Goal: Task Accomplishment & Management: Complete application form

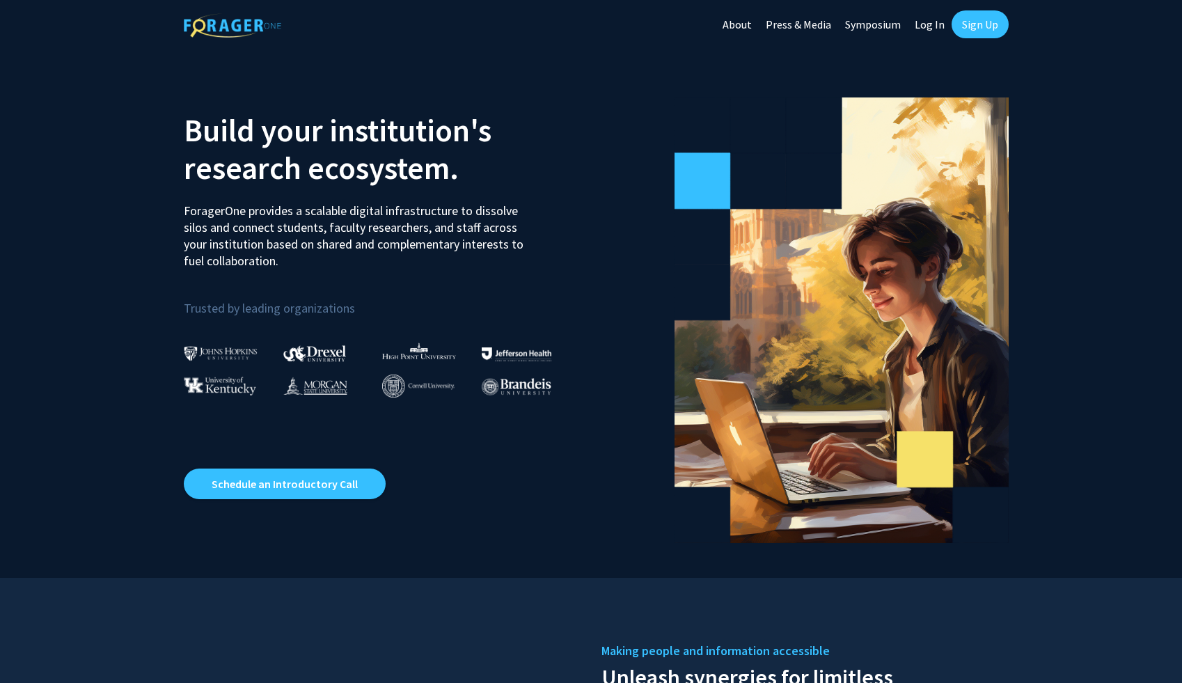
click at [984, 27] on link "Sign Up" at bounding box center [980, 24] width 57 height 28
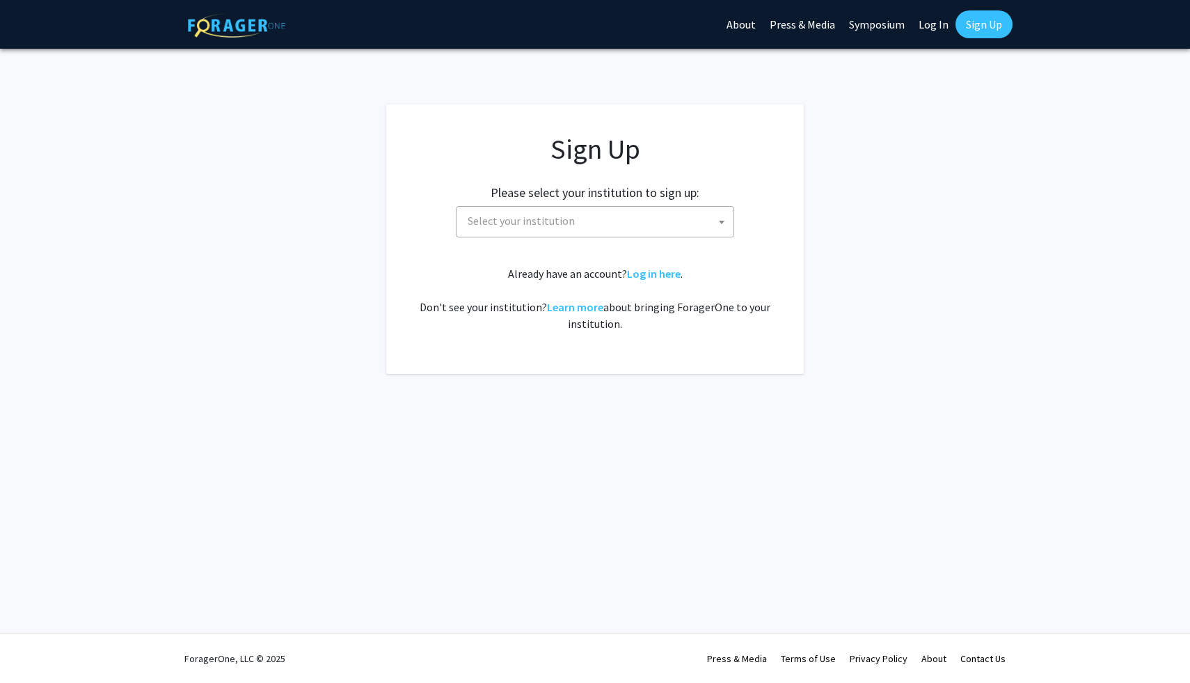
click at [586, 220] on span "Select your institution" at bounding box center [597, 221] width 271 height 29
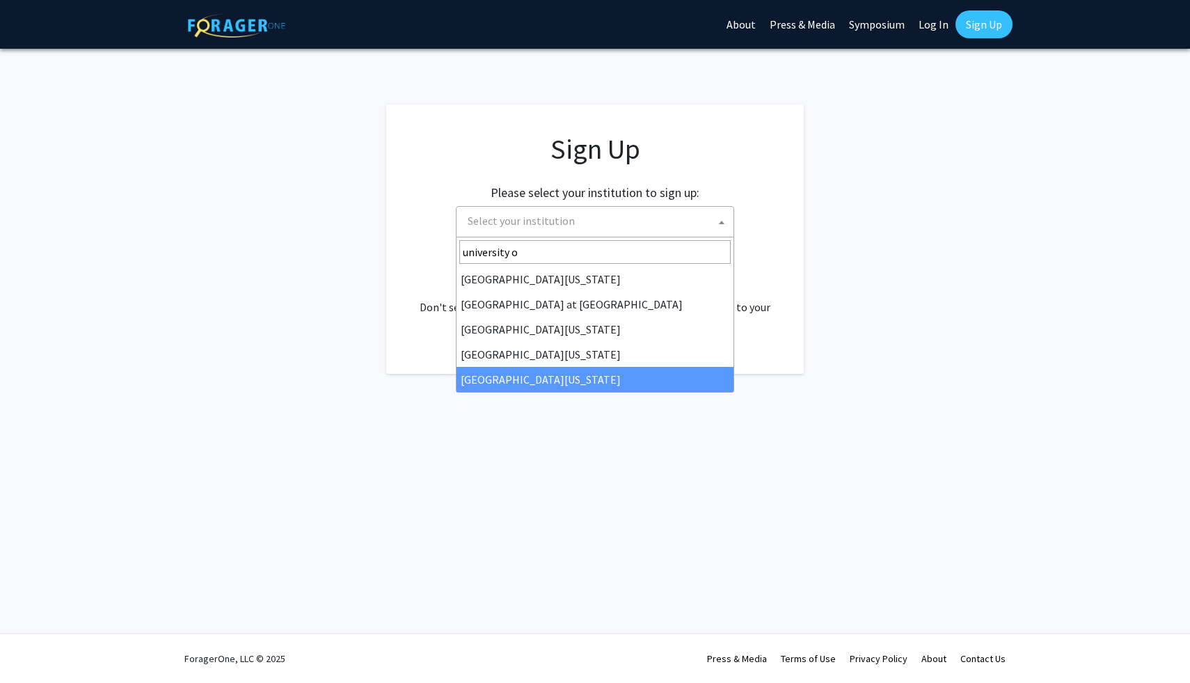
type input "university o"
select select "33"
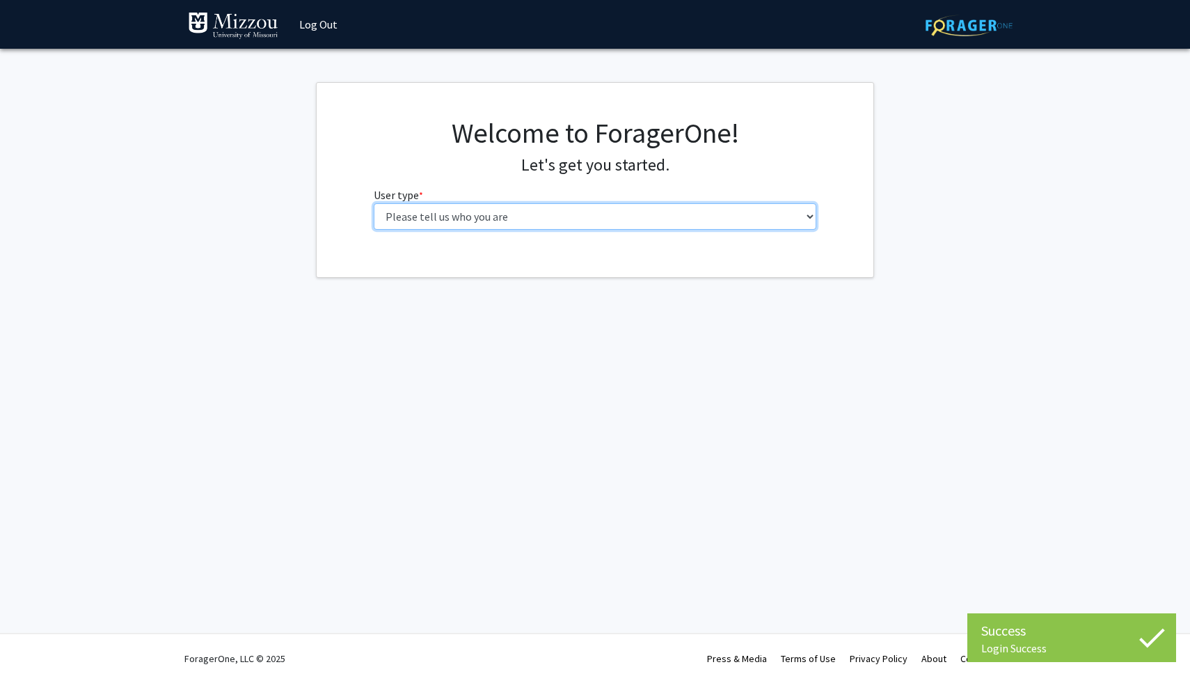
click at [662, 203] on select "Please tell us who you are Undergraduate Student Master's Student Doctoral Cand…" at bounding box center [595, 216] width 443 height 26
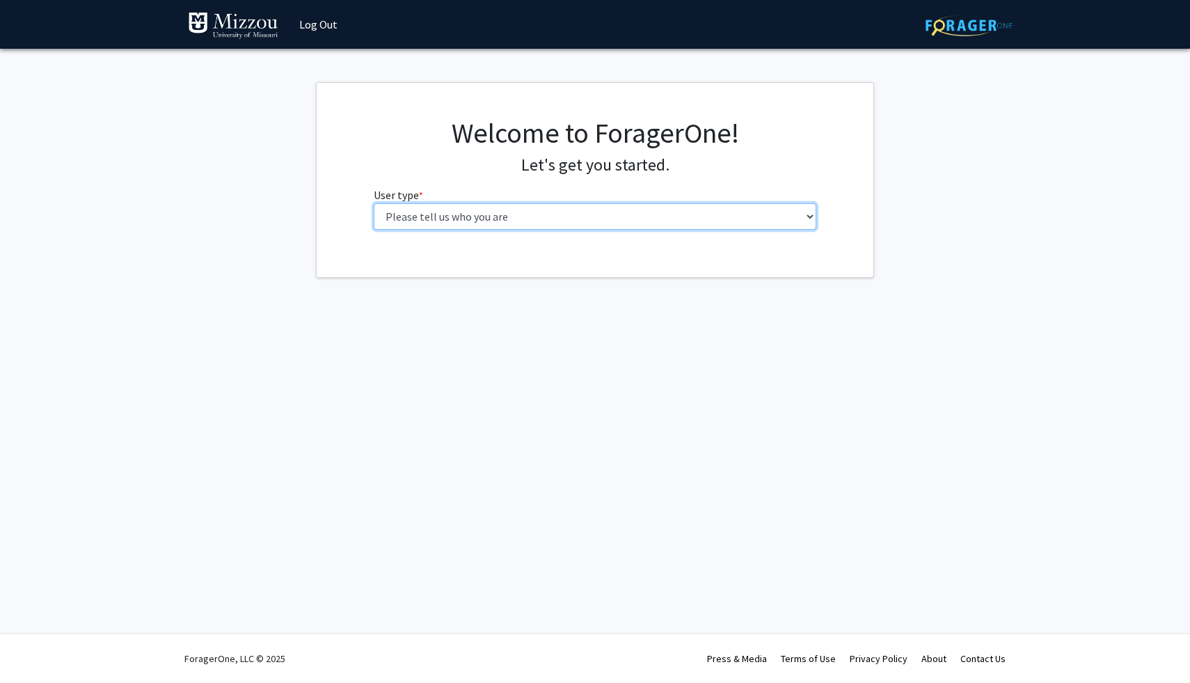
select select "1: undergrad"
click at [374, 203] on select "Please tell us who you are Undergraduate Student Master's Student Doctoral Cand…" at bounding box center [595, 216] width 443 height 26
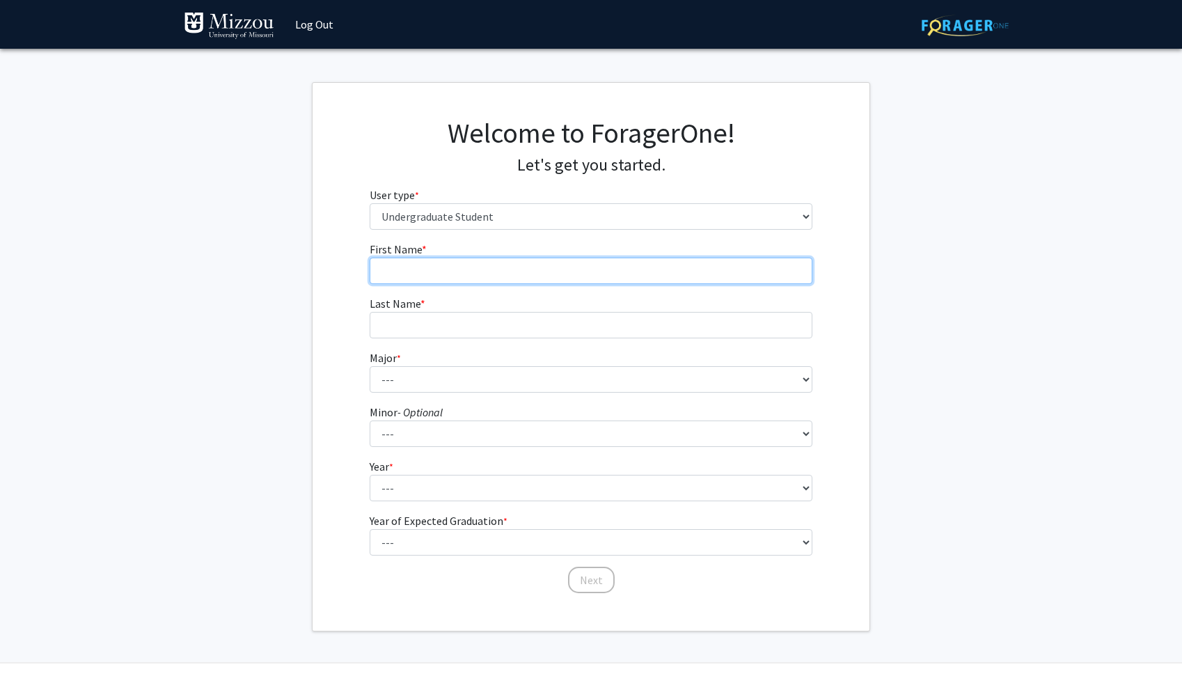
click at [642, 272] on input "First Name * required" at bounding box center [591, 271] width 443 height 26
type input "[PERSON_NAME]"
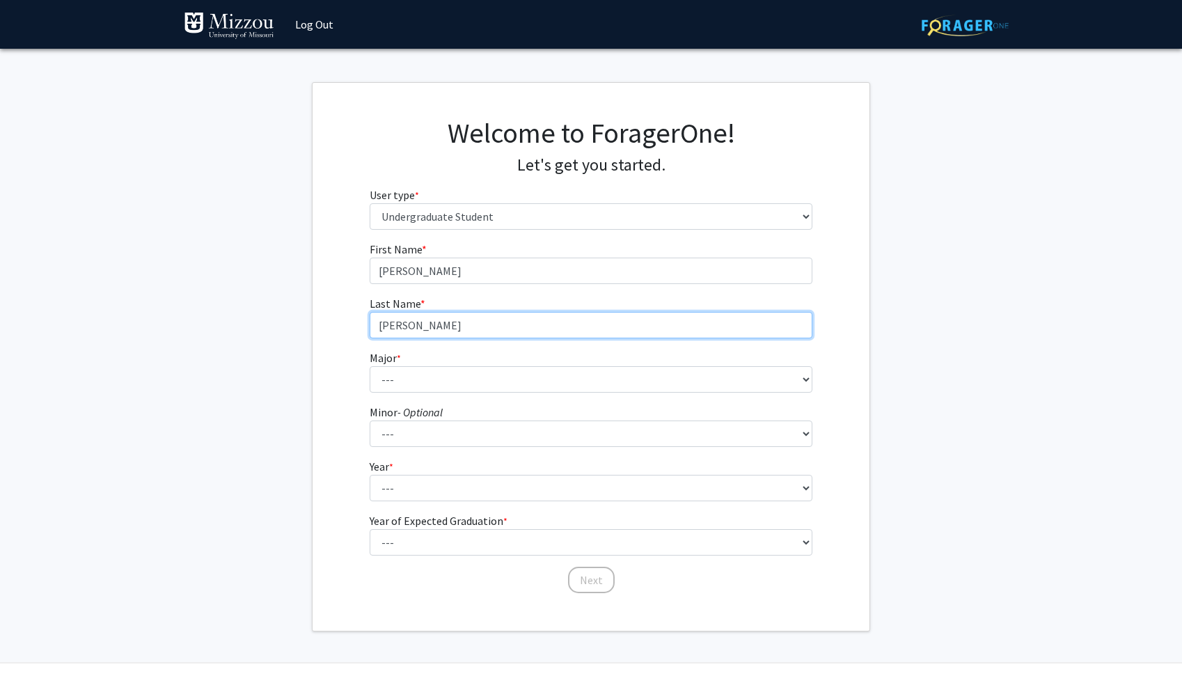
type input "[PERSON_NAME]"
click at [637, 356] on fg-select "Major * required --- Agribusiness Management Agricultural Education Agricultura…" at bounding box center [591, 370] width 443 height 43
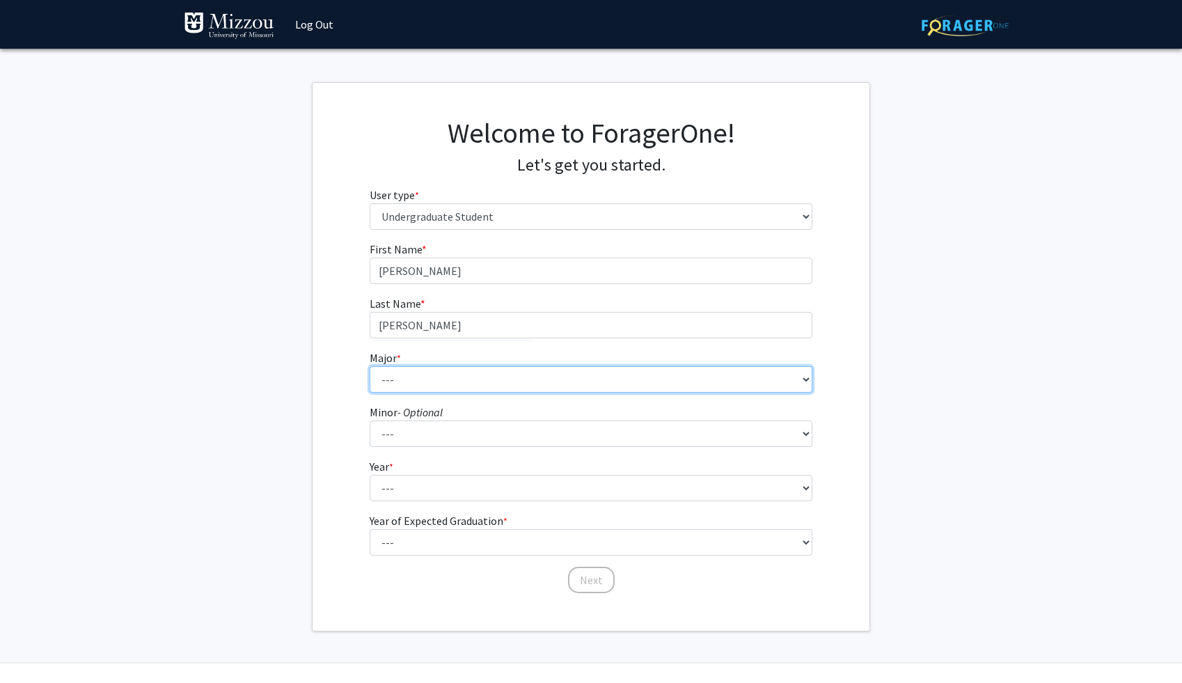
click at [636, 381] on select "--- Agribusiness Management Agricultural Education Agricultural Education: Comm…" at bounding box center [591, 379] width 443 height 26
select select "131: 2624"
click at [370, 366] on select "--- Agribusiness Management Agricultural Education Agricultural Education: Comm…" at bounding box center [591, 379] width 443 height 26
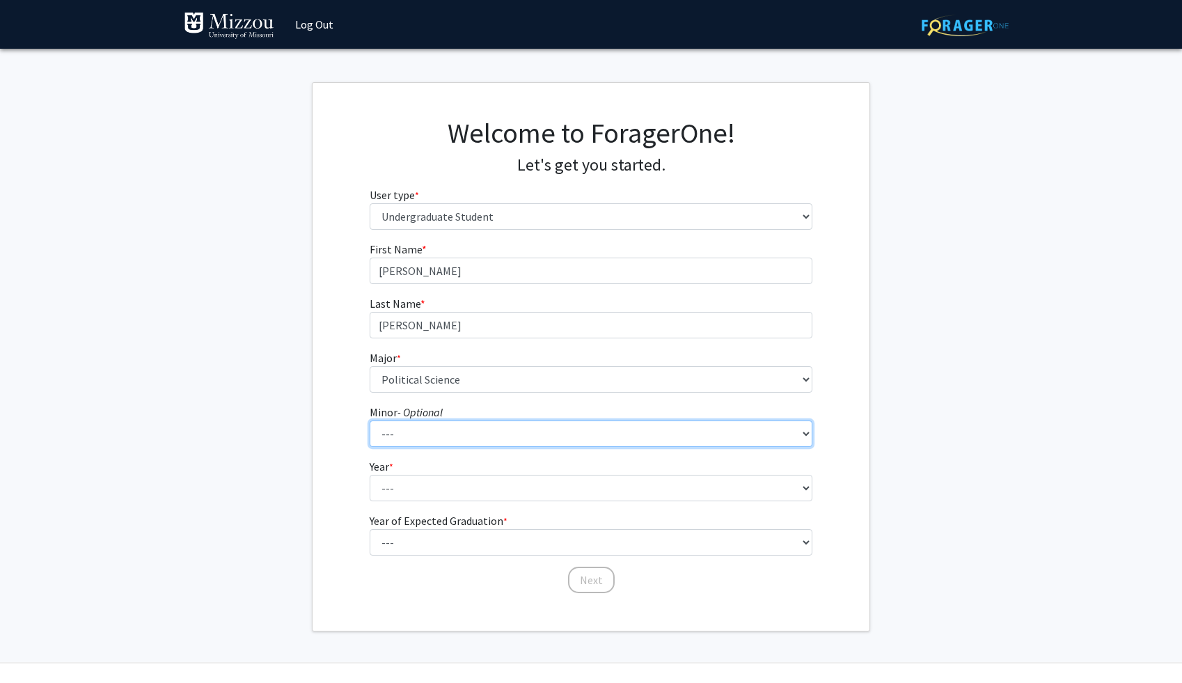
click at [540, 433] on select "--- Accountancy Aerospace Engineering Aerospace Studies Agribusiness Management…" at bounding box center [591, 433] width 443 height 26
click at [370, 420] on select "--- Accountancy Aerospace Engineering Aerospace Studies Agribusiness Management…" at bounding box center [591, 433] width 443 height 26
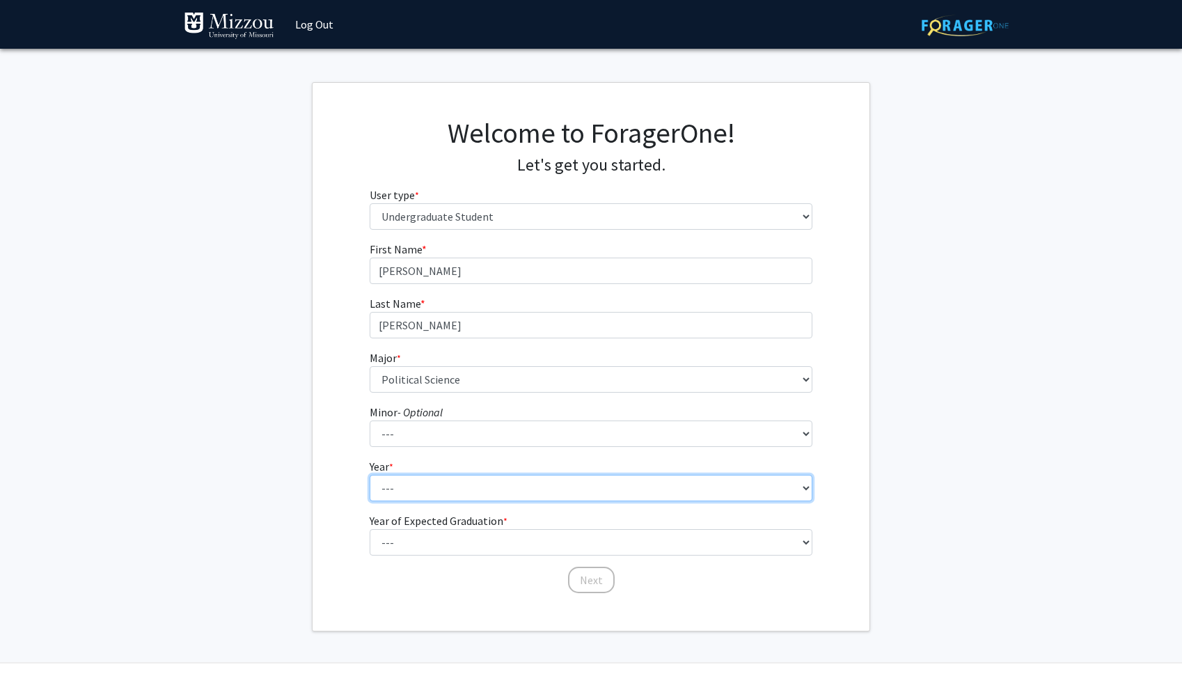
click at [535, 489] on select "--- First-year Sophomore Junior Senior Postbaccalaureate Certificate" at bounding box center [591, 488] width 443 height 26
select select "1: first-year"
click at [370, 475] on select "--- First-year Sophomore Junior Senior Postbaccalaureate Certificate" at bounding box center [591, 488] width 443 height 26
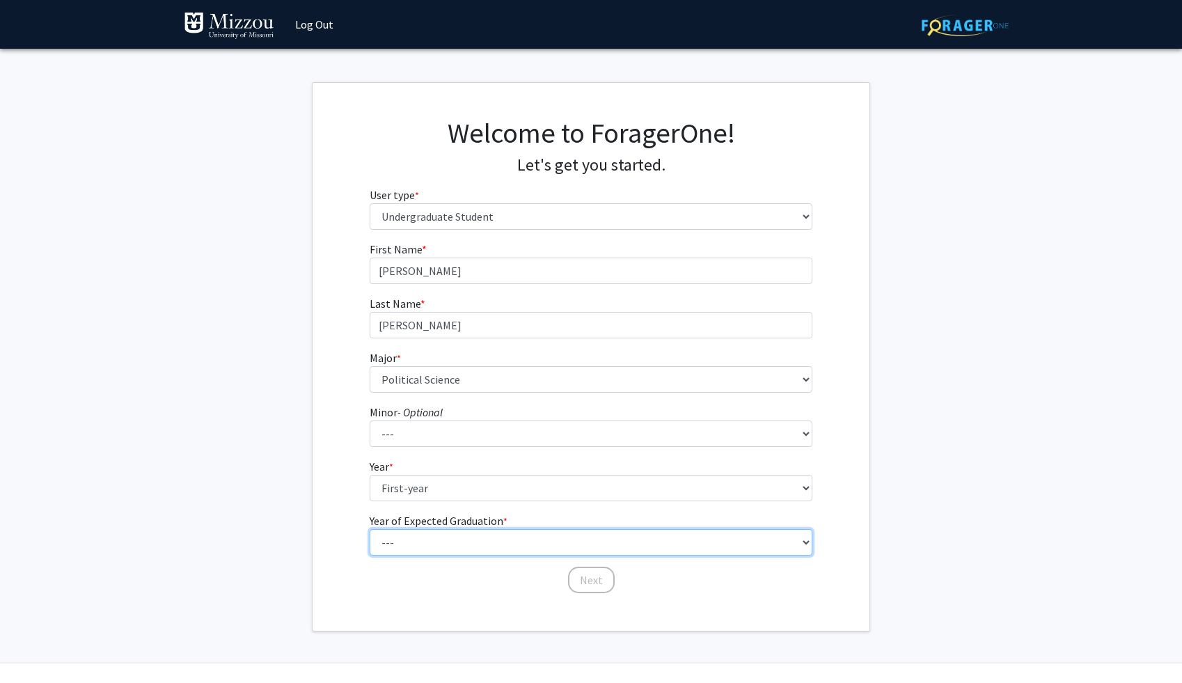
click at [515, 534] on select "--- 2025 2026 2027 2028 2029 2030 2031 2032 2033 2034" at bounding box center [591, 542] width 443 height 26
select select "5: 2029"
click at [370, 529] on select "--- 2025 2026 2027 2028 2029 2030 2031 2032 2033 2034" at bounding box center [591, 542] width 443 height 26
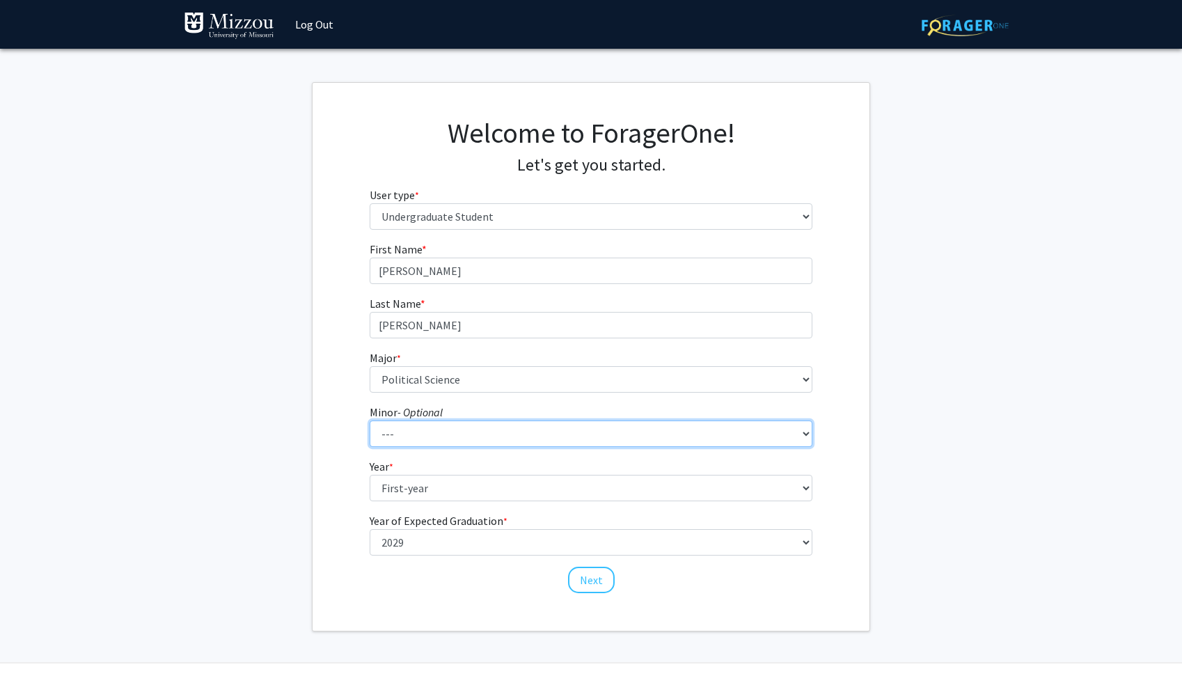
click at [519, 429] on select "--- Accountancy Aerospace Engineering Aerospace Studies Agribusiness Management…" at bounding box center [591, 433] width 443 height 26
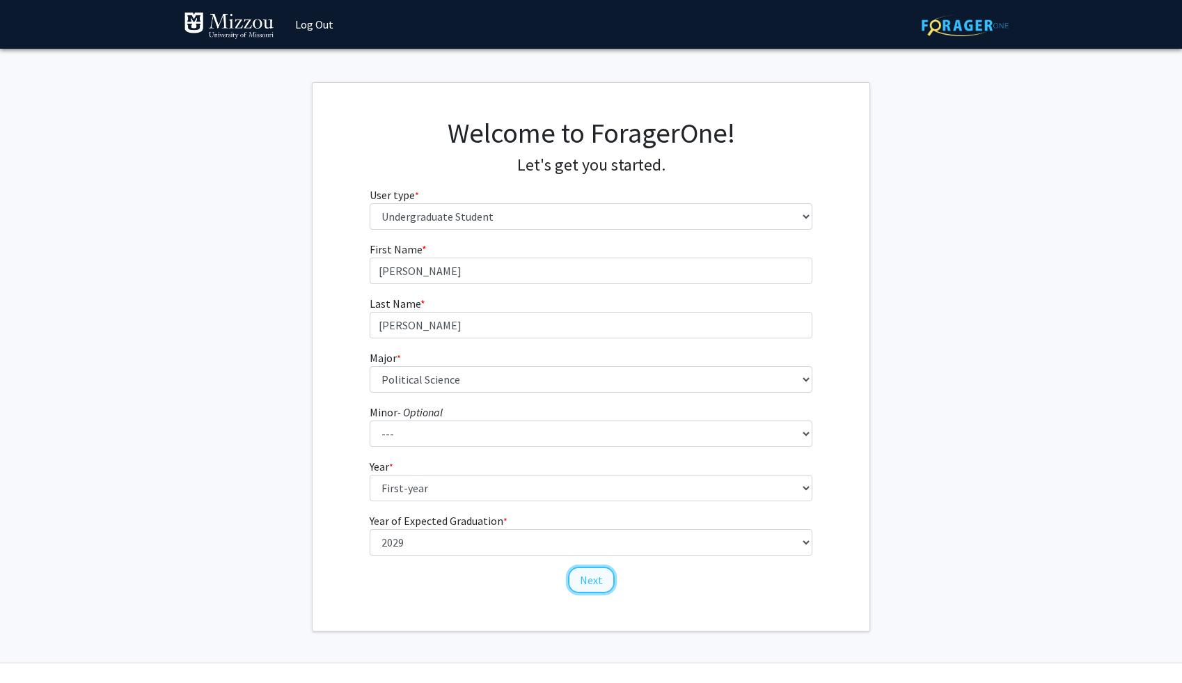
click at [600, 582] on button "Next" at bounding box center [591, 580] width 47 height 26
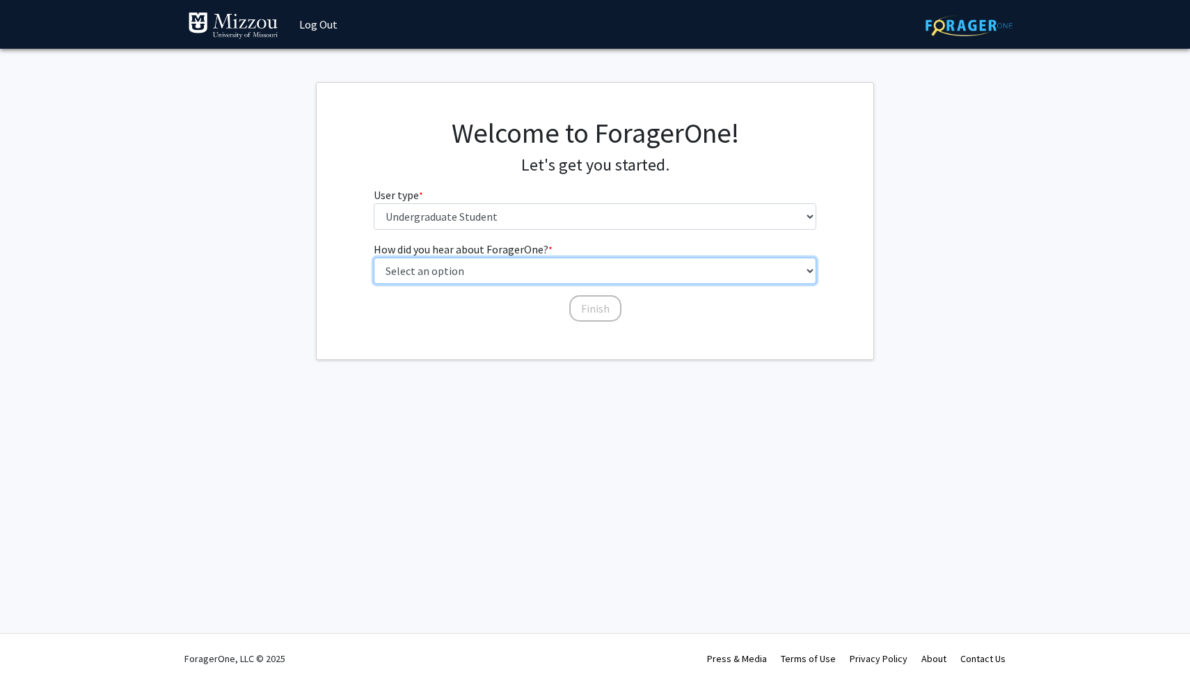
click at [686, 266] on select "Select an option Peer/student recommendation Faculty/staff recommendation Unive…" at bounding box center [595, 271] width 443 height 26
select select "3: university_website"
click at [374, 258] on select "Select an option Peer/student recommendation Faculty/staff recommendation Unive…" at bounding box center [595, 271] width 443 height 26
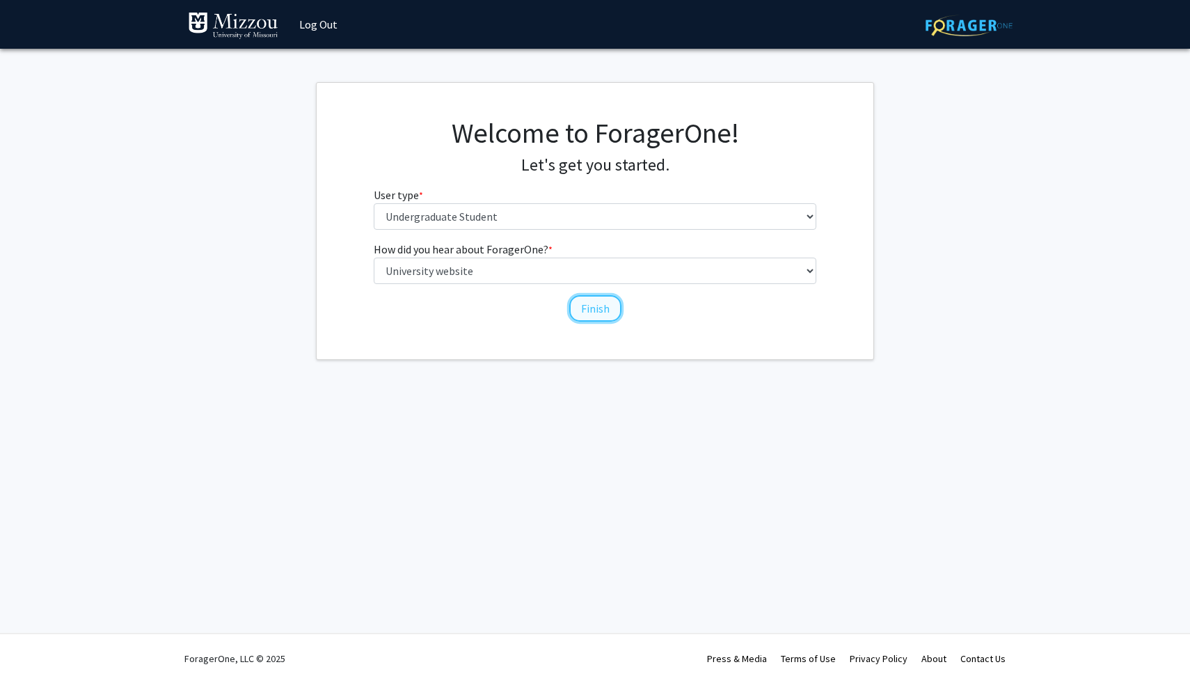
click at [587, 312] on button "Finish" at bounding box center [595, 308] width 52 height 26
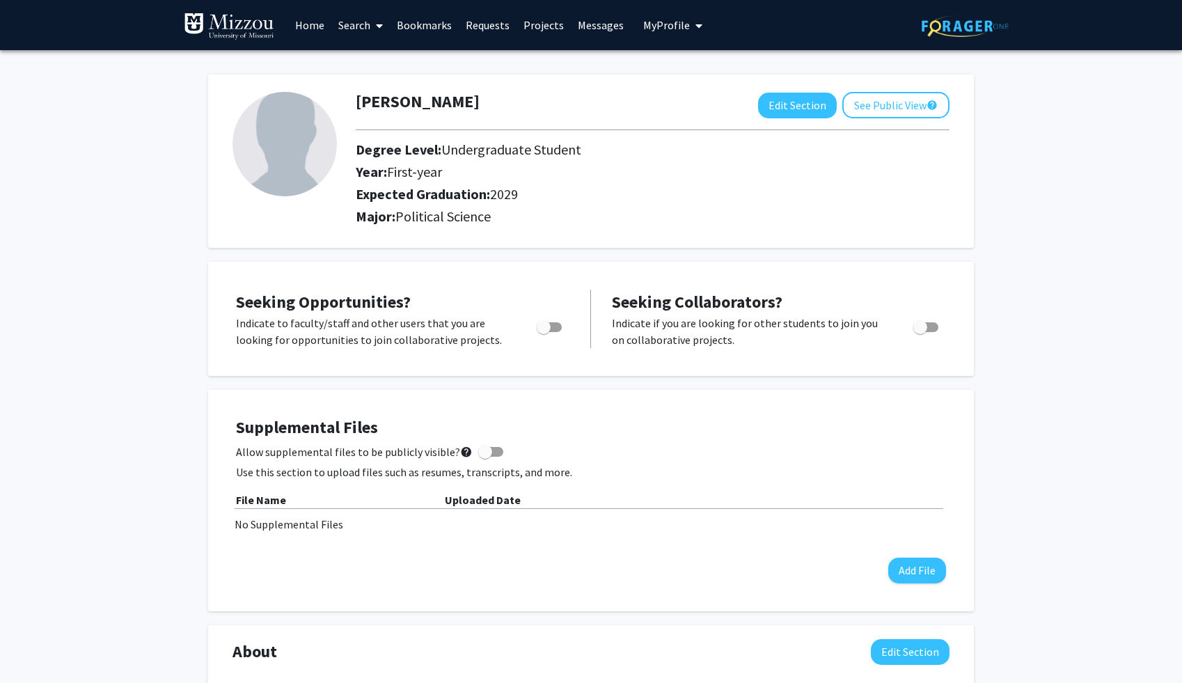
click at [565, 321] on div "Toggle" at bounding box center [550, 325] width 38 height 21
click at [550, 324] on span "Toggle" at bounding box center [544, 327] width 14 height 14
click at [544, 332] on input "Are you actively seeking opportunities?" at bounding box center [543, 332] width 1 height 1
checkbox input "true"
click at [549, 22] on link "Projects" at bounding box center [544, 25] width 54 height 49
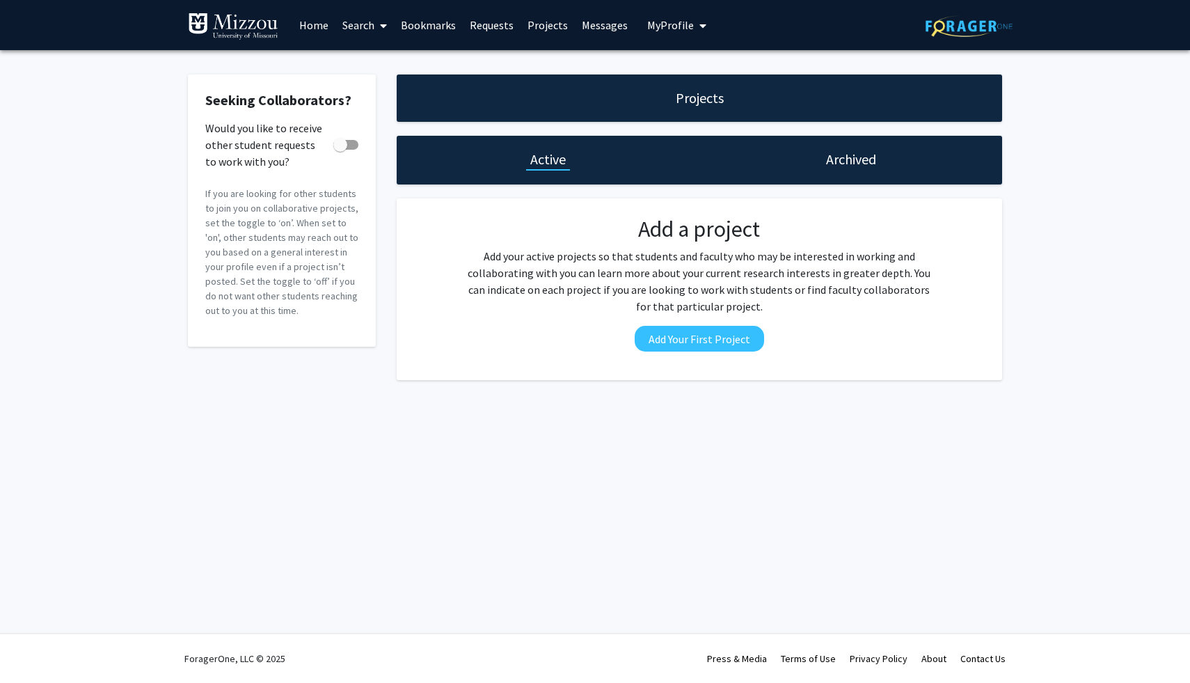
click at [487, 26] on link "Requests" at bounding box center [492, 25] width 58 height 49
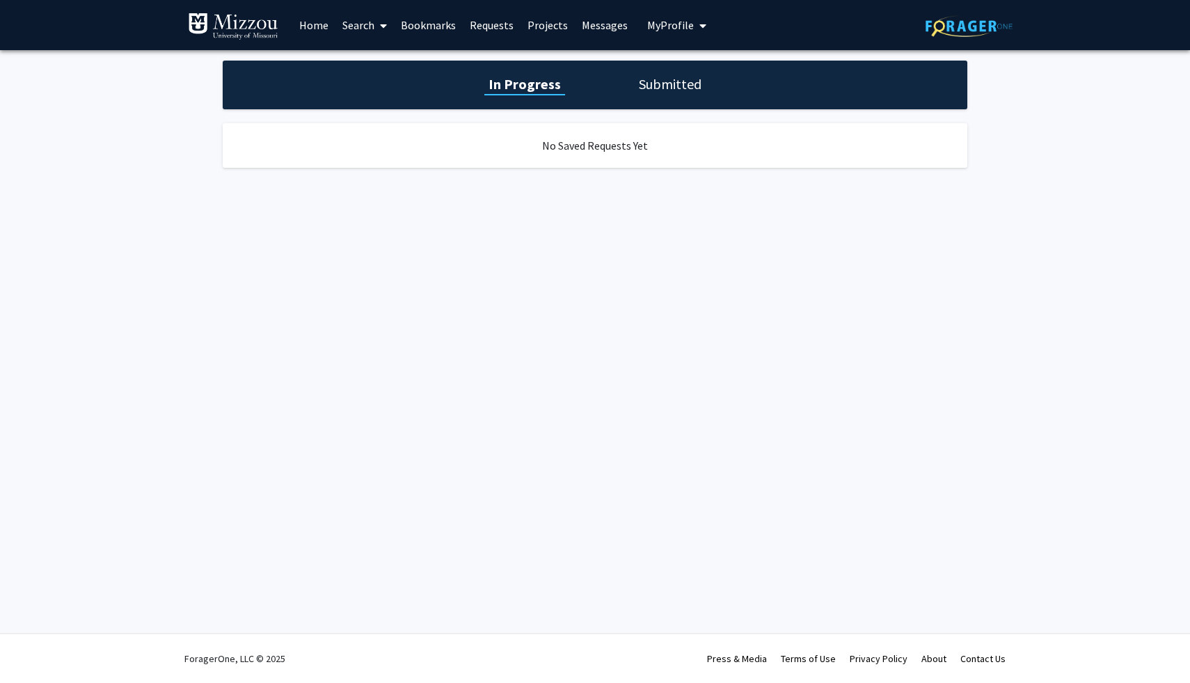
click at [358, 31] on link "Search" at bounding box center [365, 25] width 58 height 49
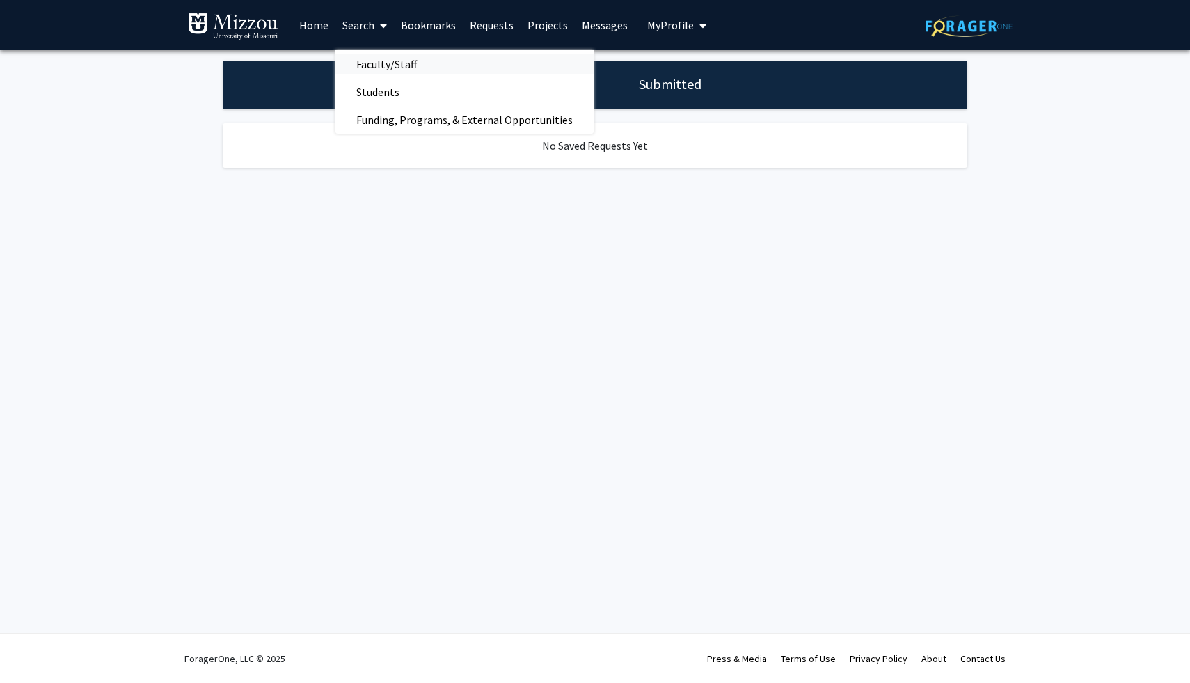
click at [409, 70] on span "Faculty/Staff" at bounding box center [387, 64] width 102 height 28
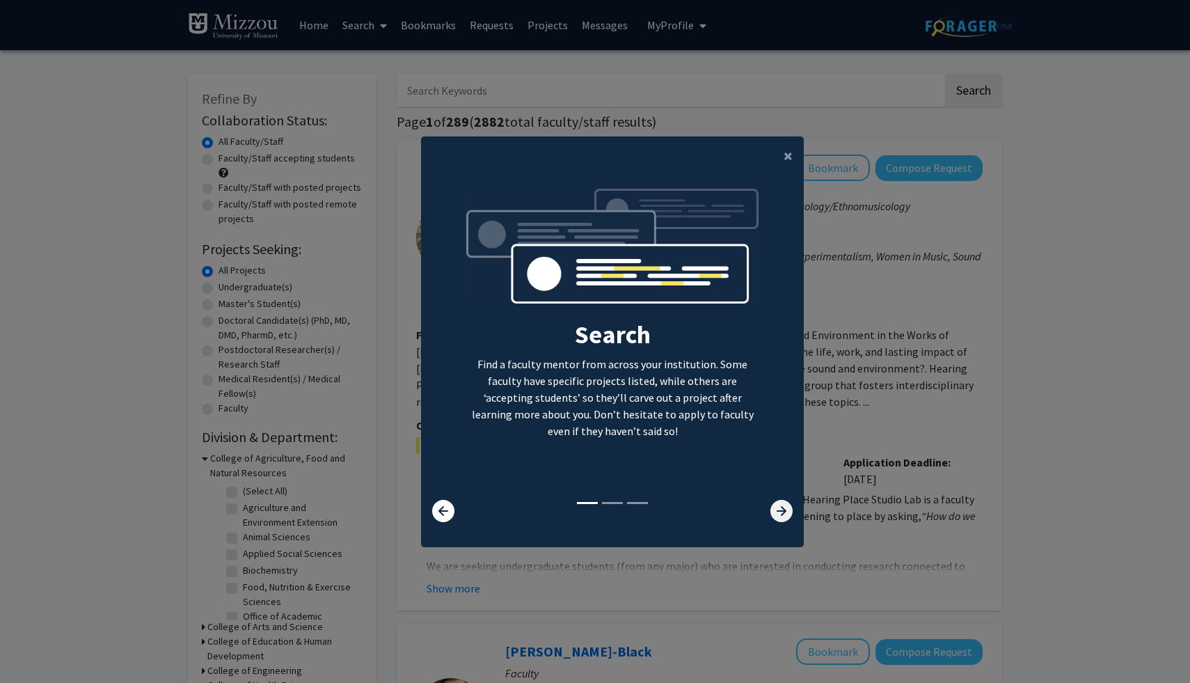
click at [778, 506] on icon at bounding box center [782, 511] width 22 height 22
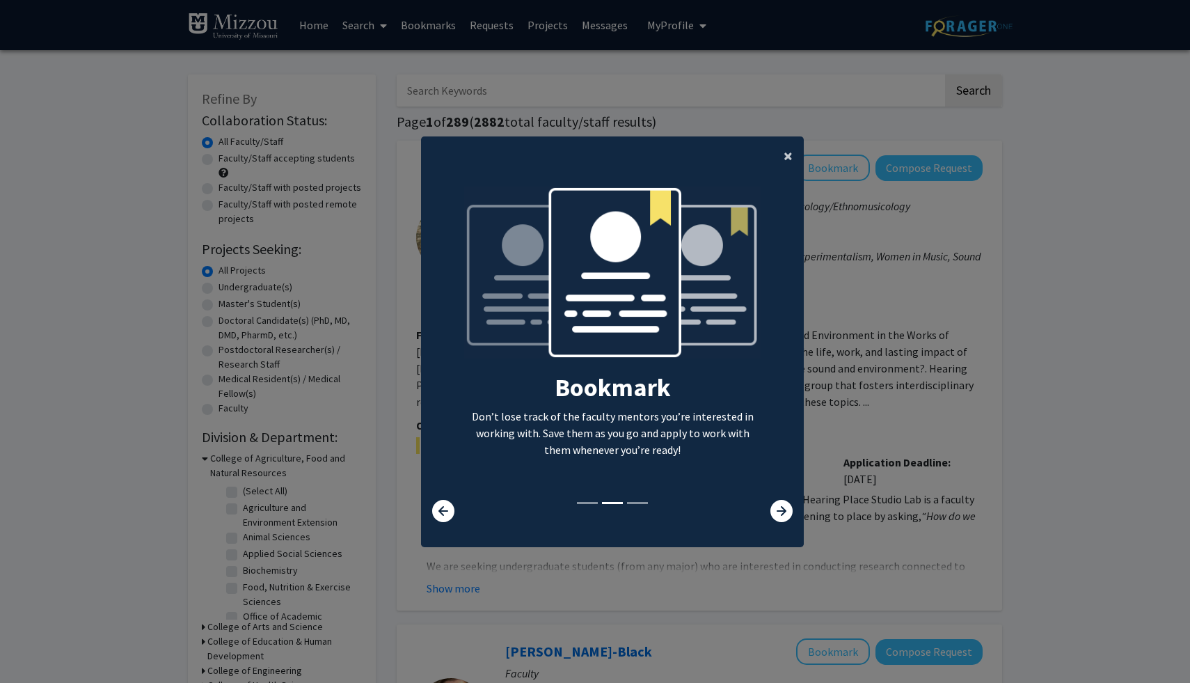
click at [787, 156] on span "×" at bounding box center [788, 156] width 9 height 22
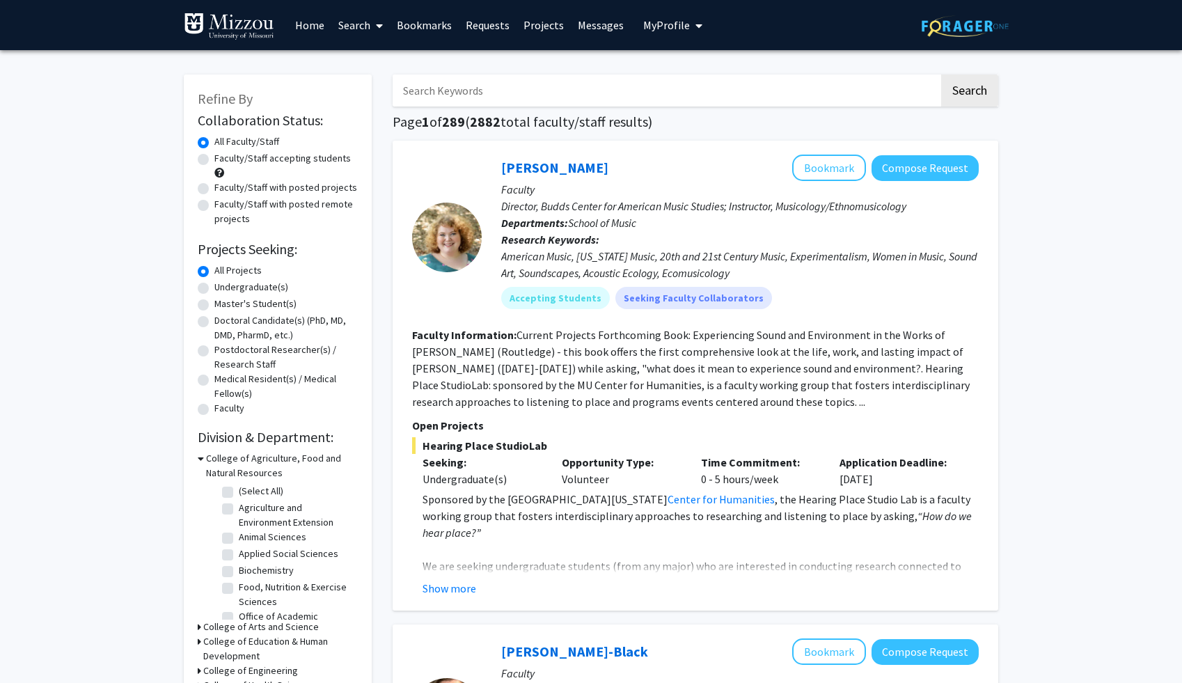
click at [267, 287] on label "Undergraduate(s)" at bounding box center [251, 287] width 74 height 15
click at [223, 287] on input "Undergraduate(s)" at bounding box center [218, 284] width 9 height 9
radio input "true"
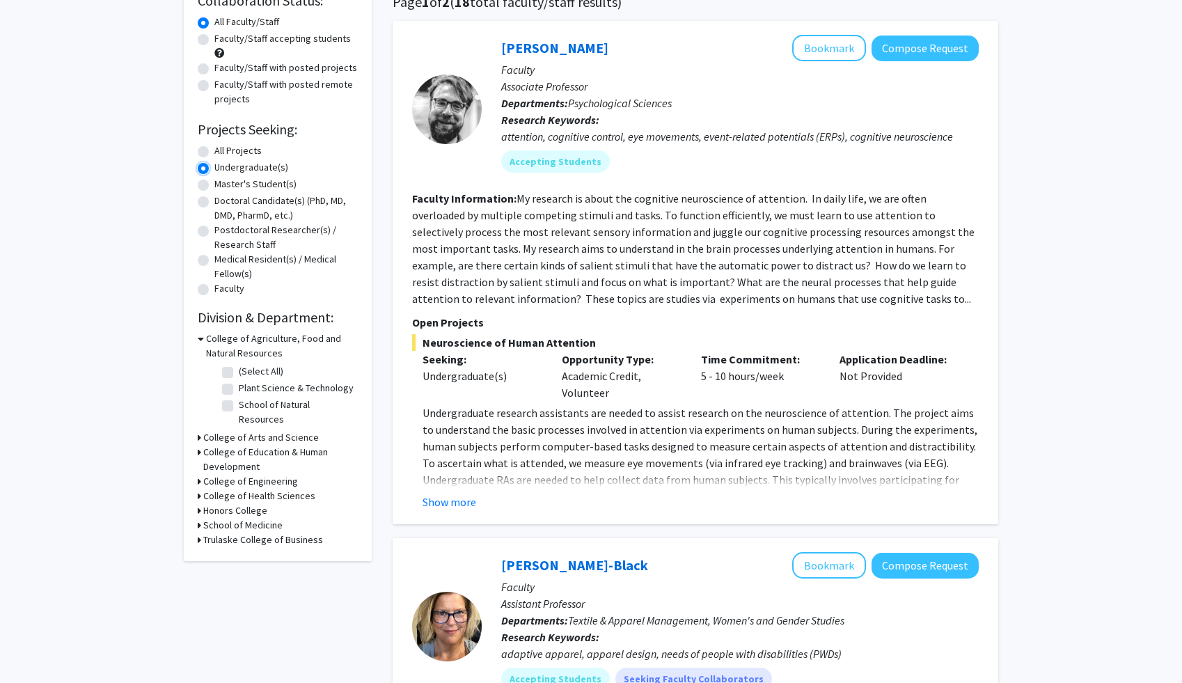
scroll to position [122, 0]
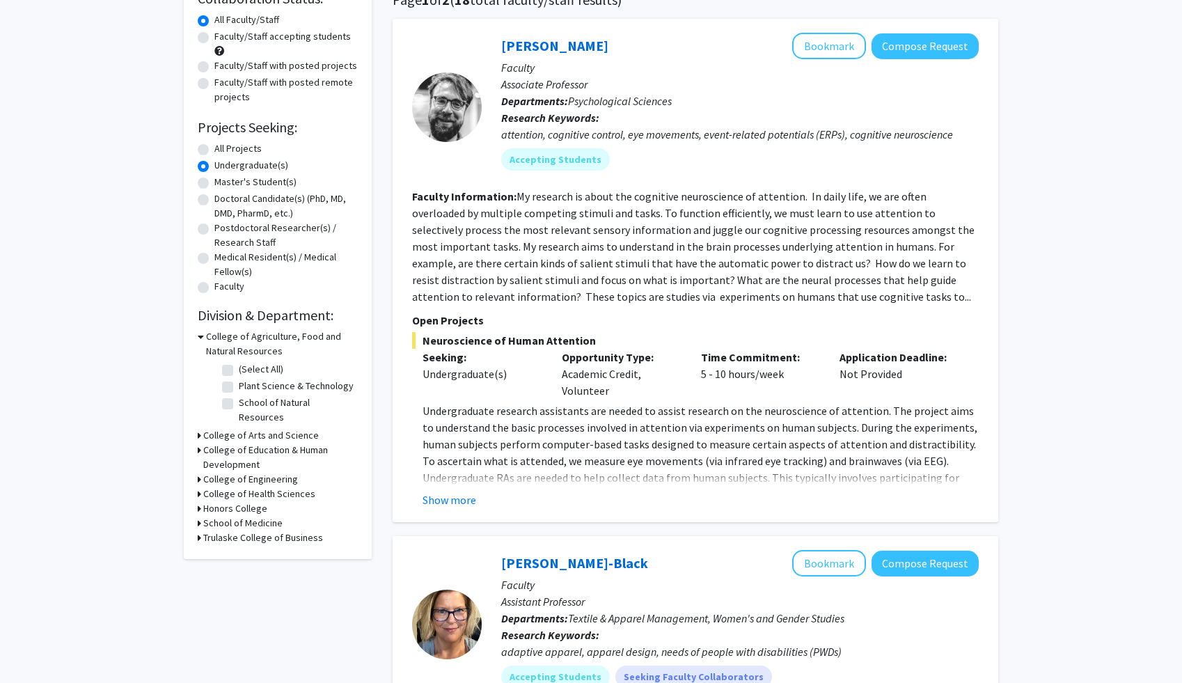
click at [204, 428] on h3 "College of Arts and Science" at bounding box center [261, 435] width 116 height 15
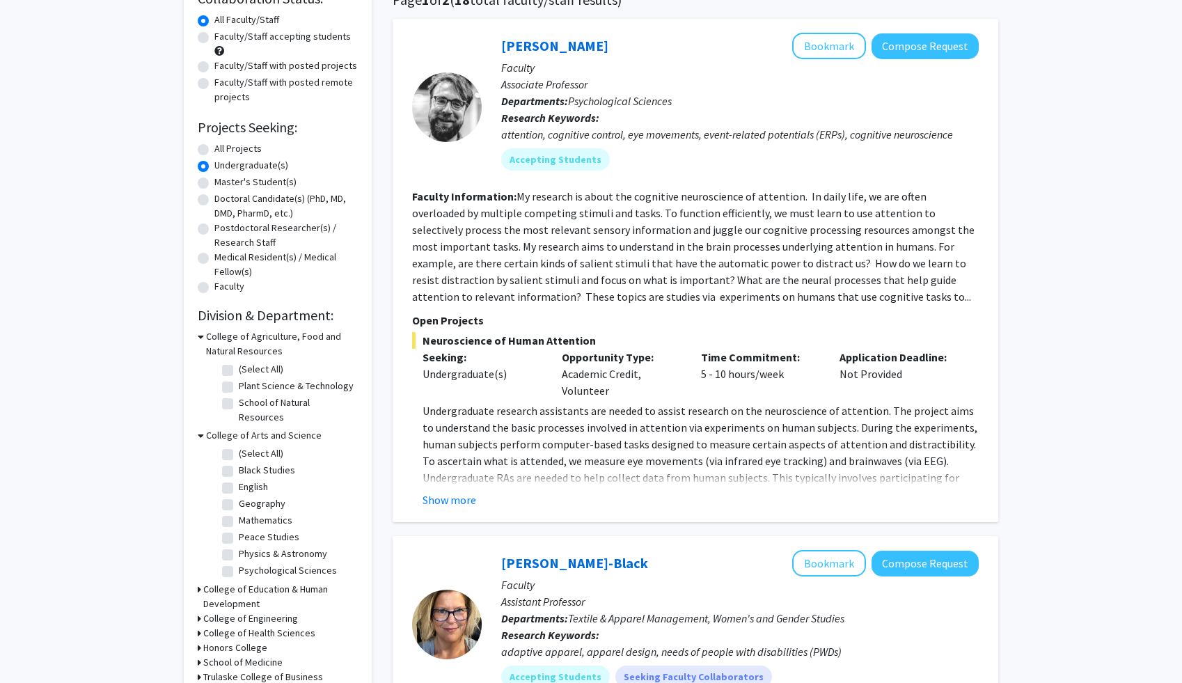
click at [222, 428] on h3 "College of Arts and Science" at bounding box center [264, 435] width 116 height 15
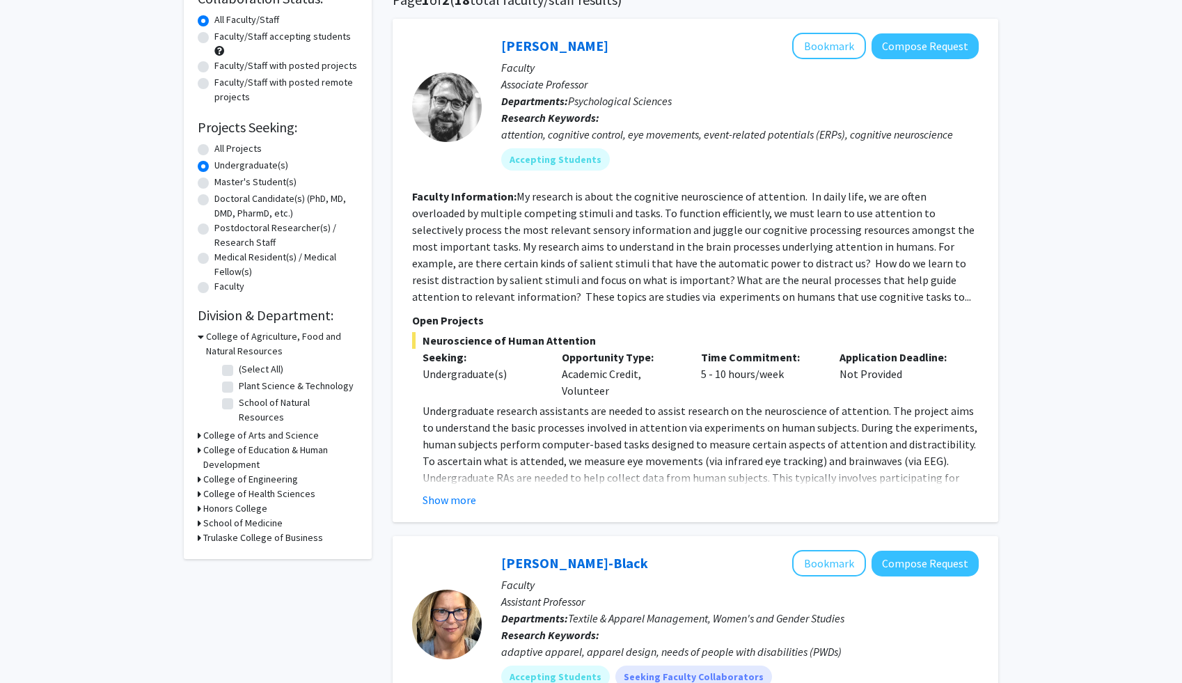
click at [244, 445] on h3 "College of Education & Human Development" at bounding box center [280, 457] width 155 height 29
click at [244, 445] on h3 "College of Education & Human Development" at bounding box center [282, 457] width 152 height 29
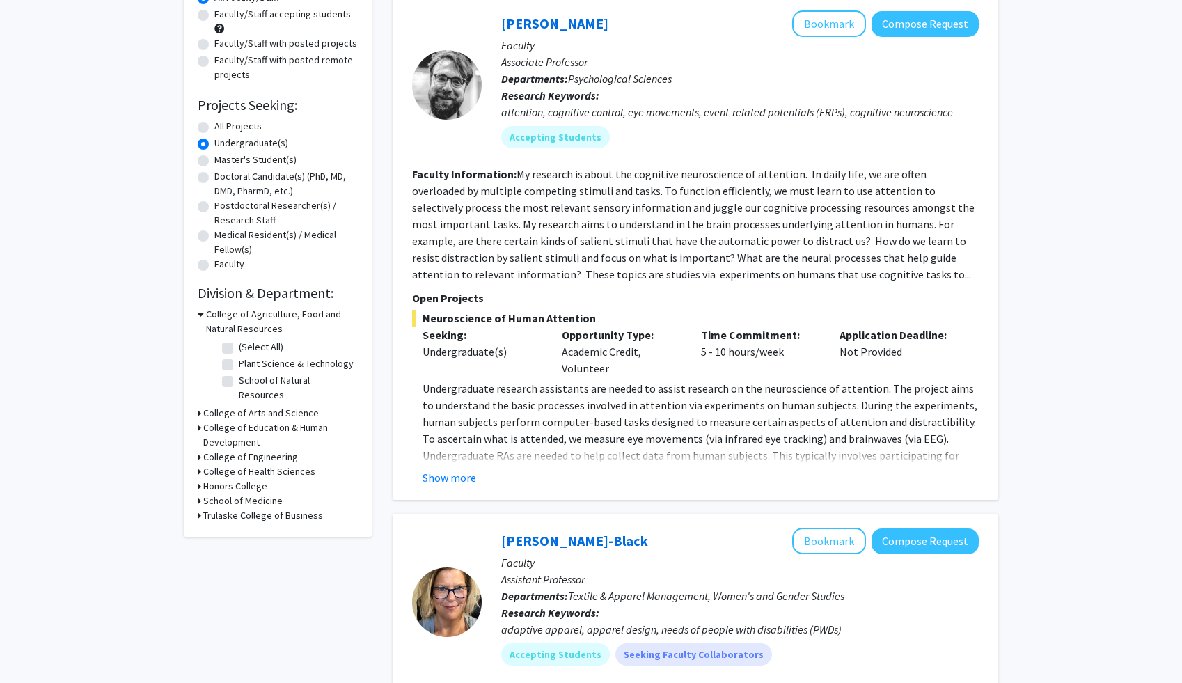
scroll to position [145, 0]
click at [456, 471] on button "Show more" at bounding box center [450, 476] width 54 height 17
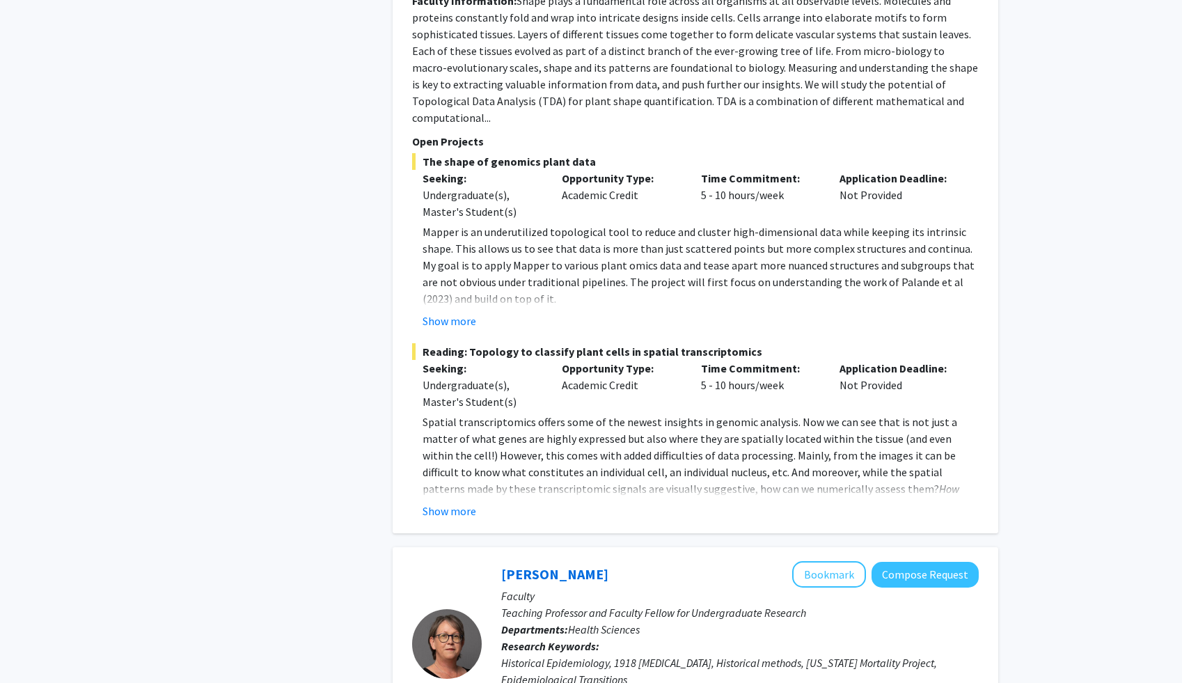
scroll to position [3237, 0]
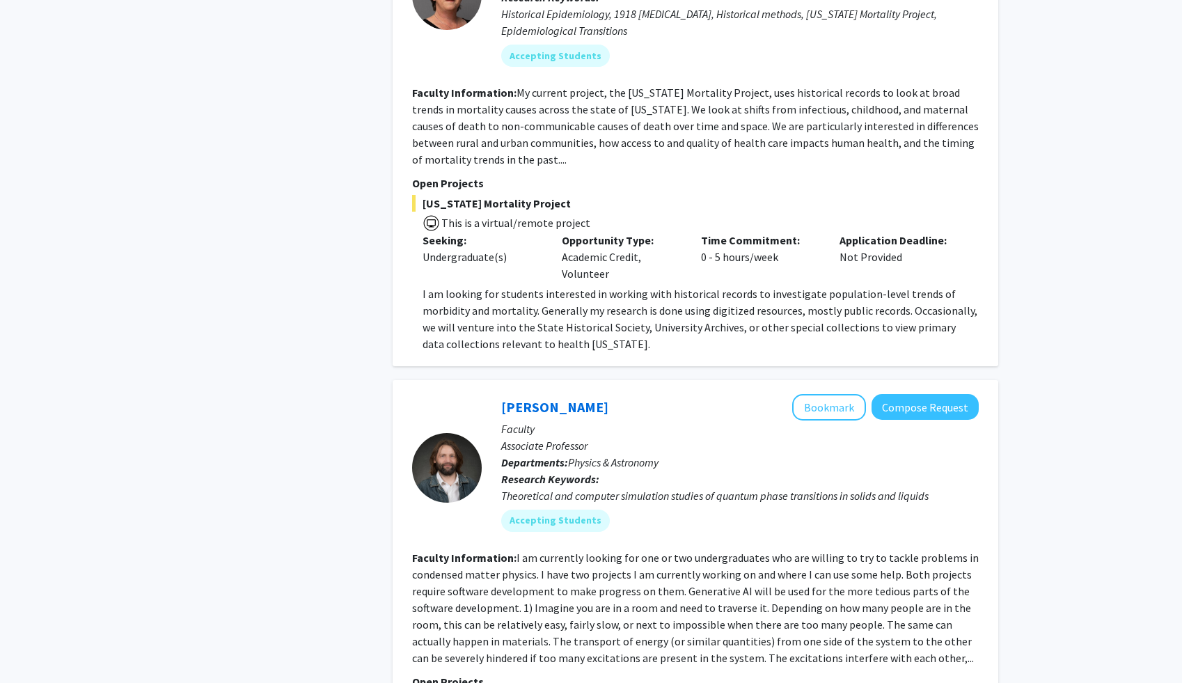
click at [459, 462] on div at bounding box center [447, 468] width 70 height 70
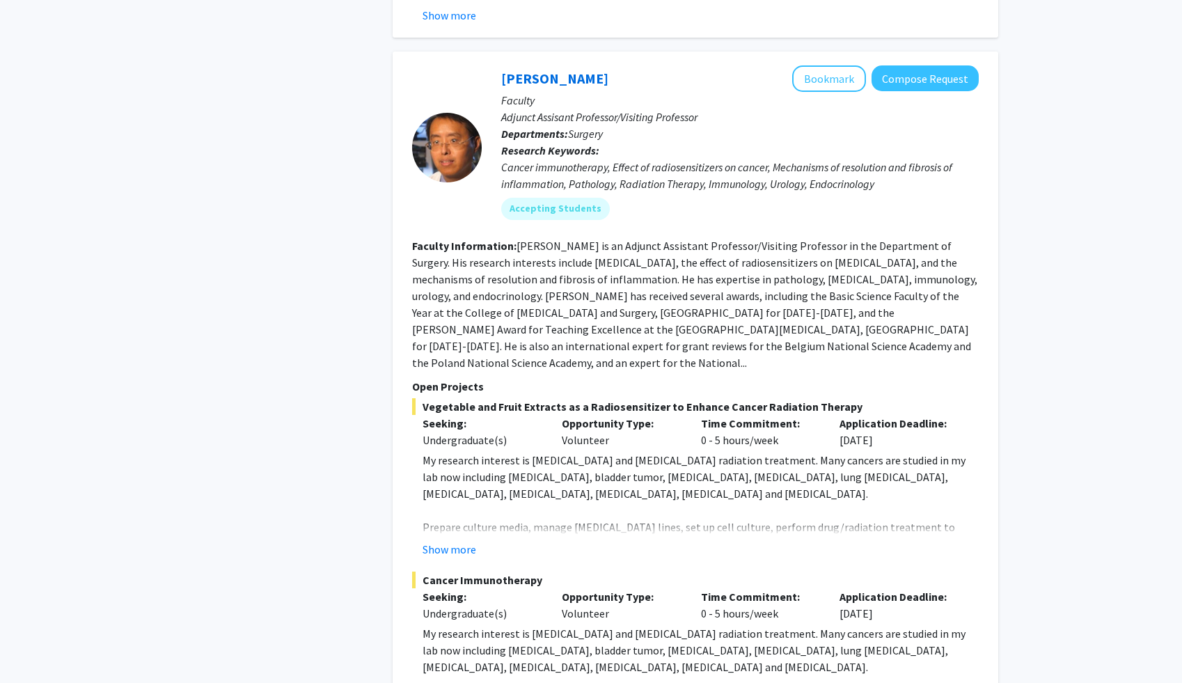
scroll to position [6150, 0]
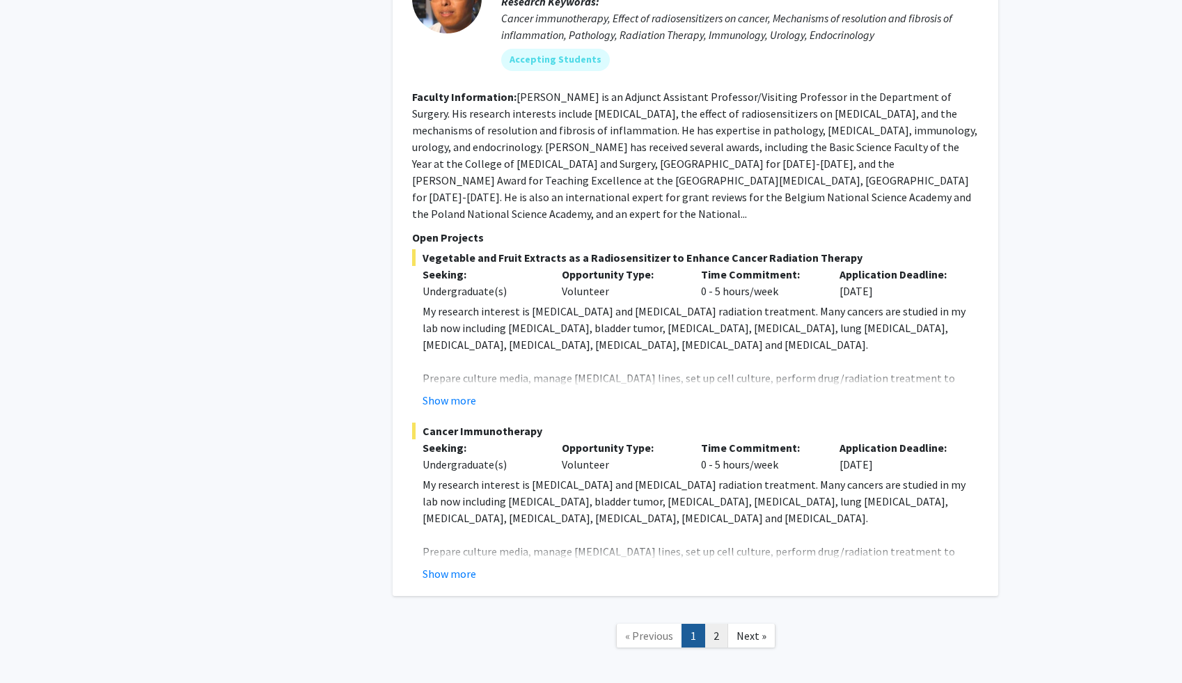
click at [722, 624] on link "2" at bounding box center [716, 636] width 24 height 24
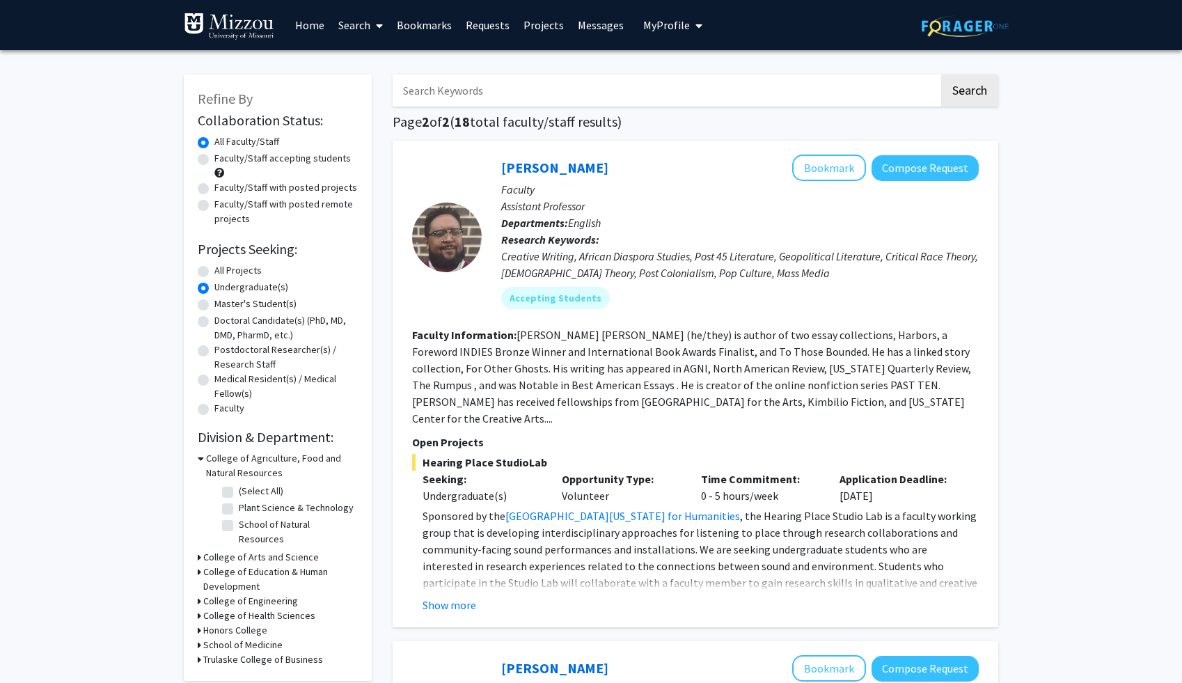
click at [318, 18] on link "Home" at bounding box center [309, 25] width 43 height 49
